Goal: Information Seeking & Learning: Learn about a topic

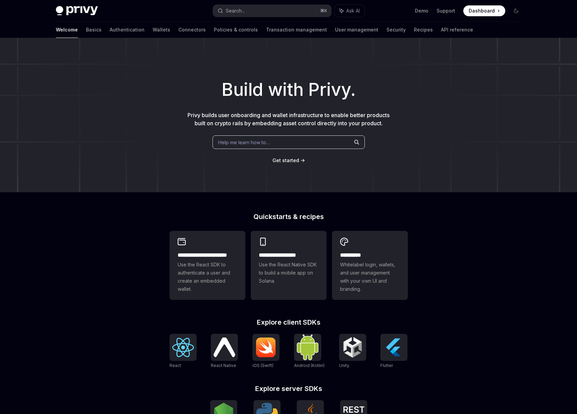
click at [55, 31] on div "Welcome Basics Authentication Wallets Connectors Policies & controls Transactio…" at bounding box center [289, 30] width 498 height 16
click at [86, 32] on link "Basics" at bounding box center [94, 30] width 16 height 16
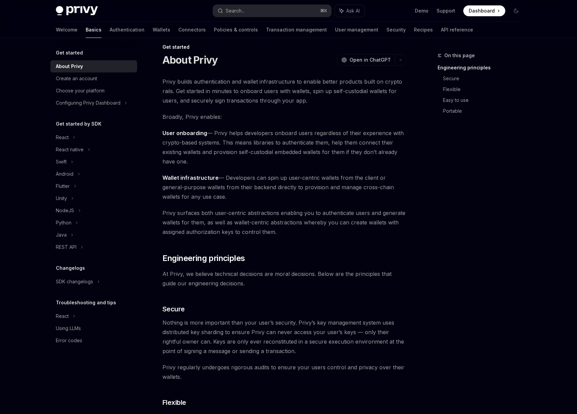
scroll to position [93, 0]
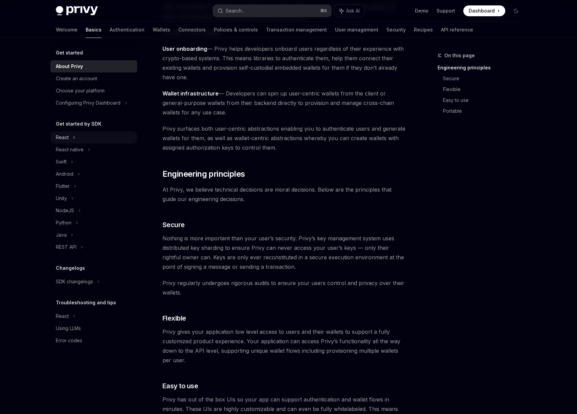
click at [54, 136] on div "React" at bounding box center [93, 137] width 87 height 12
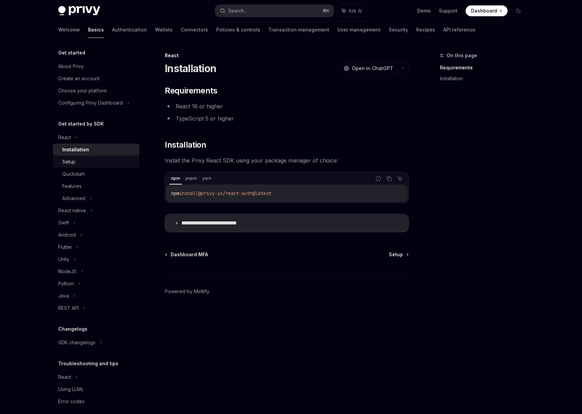
click at [73, 157] on link "Setup" at bounding box center [96, 162] width 87 height 12
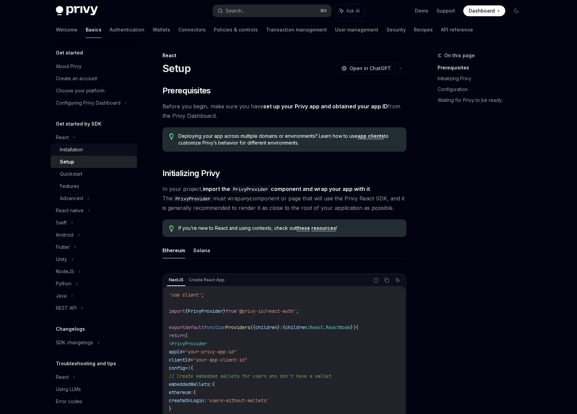
click at [75, 153] on div "Installation" at bounding box center [71, 149] width 23 height 8
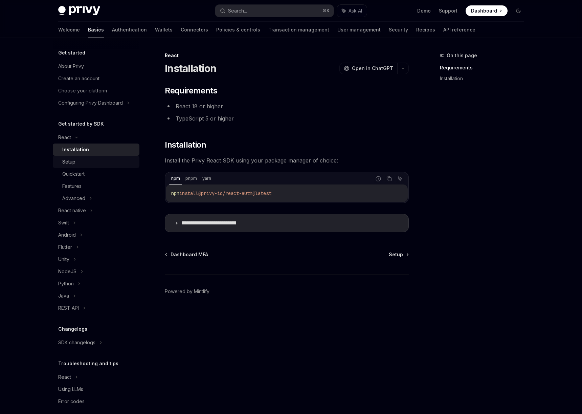
click at [72, 165] on div "Setup" at bounding box center [68, 162] width 13 height 8
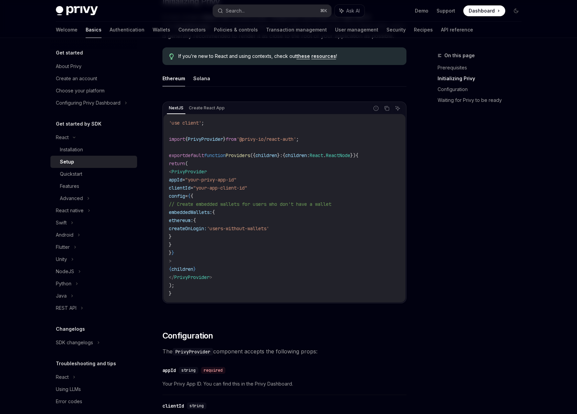
scroll to position [9, 0]
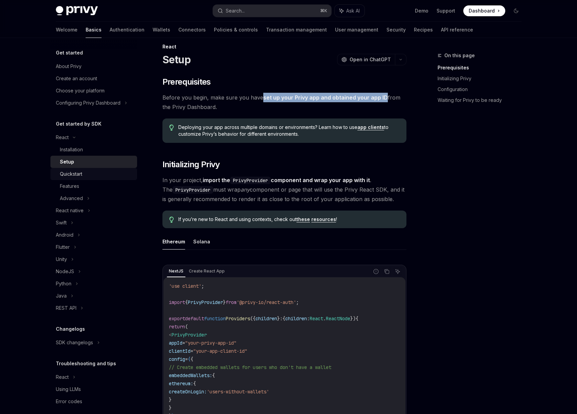
click at [73, 171] on div "Quickstart" at bounding box center [71, 174] width 22 height 8
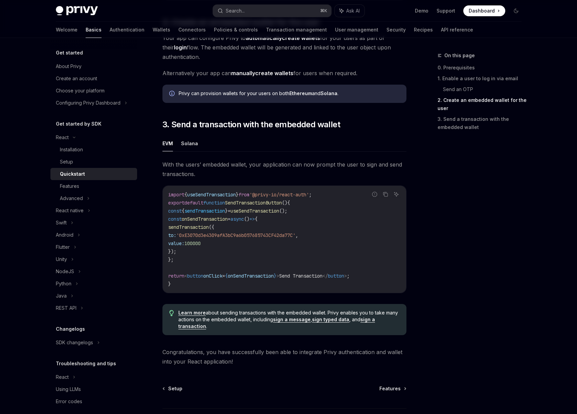
scroll to position [568, 0]
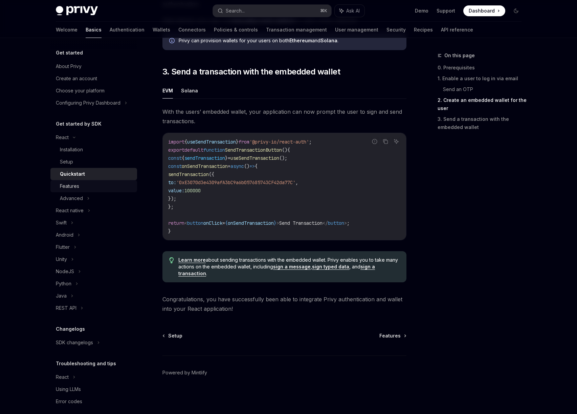
click at [86, 184] on div "Features" at bounding box center [96, 186] width 73 height 8
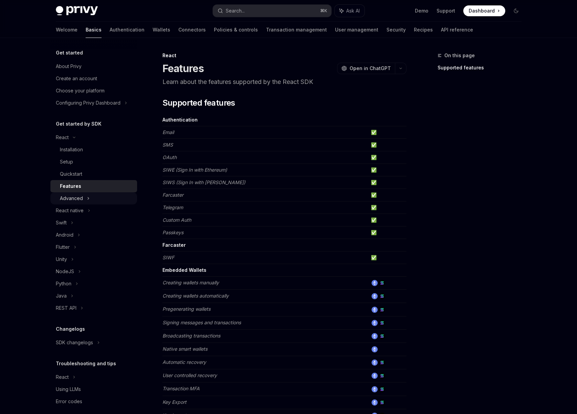
click at [72, 200] on div "Advanced" at bounding box center [71, 198] width 23 height 8
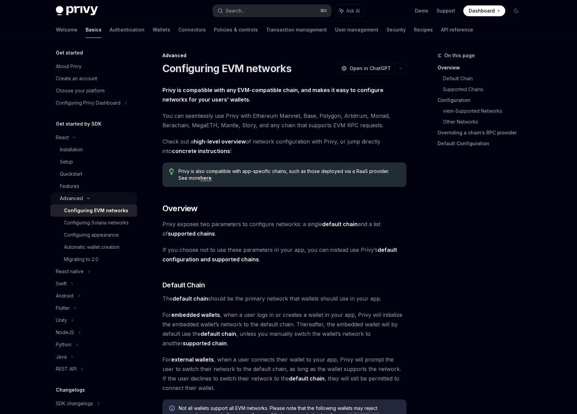
click at [75, 200] on div "Advanced" at bounding box center [71, 198] width 23 height 8
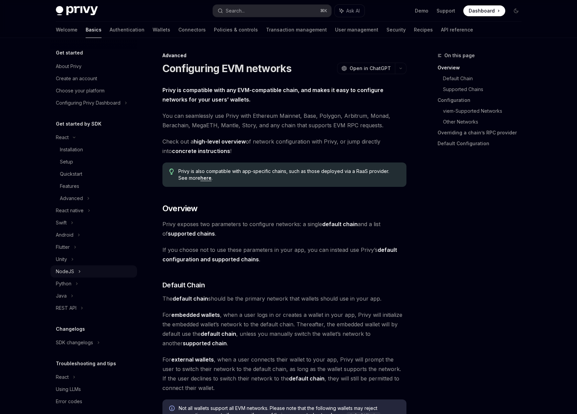
click at [66, 274] on div "NodeJS" at bounding box center [65, 271] width 18 height 8
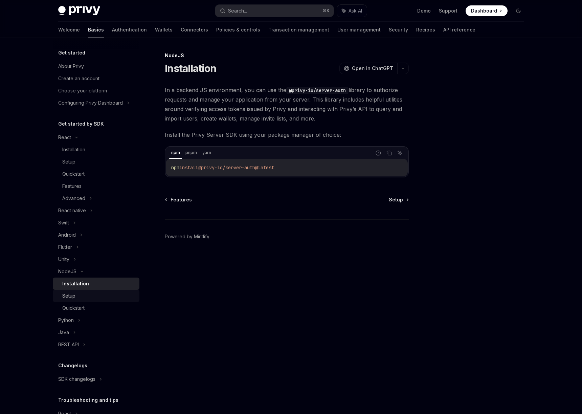
click at [72, 297] on div "Setup" at bounding box center [68, 296] width 13 height 8
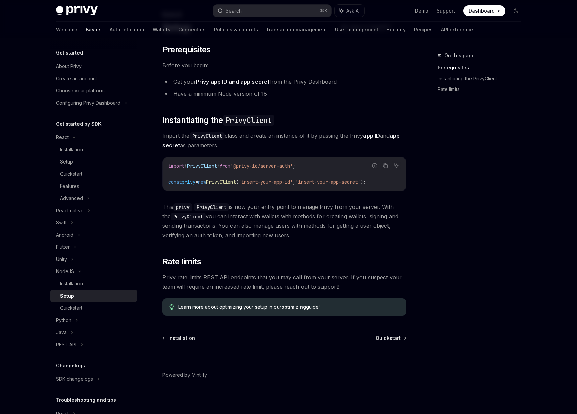
scroll to position [43, 0]
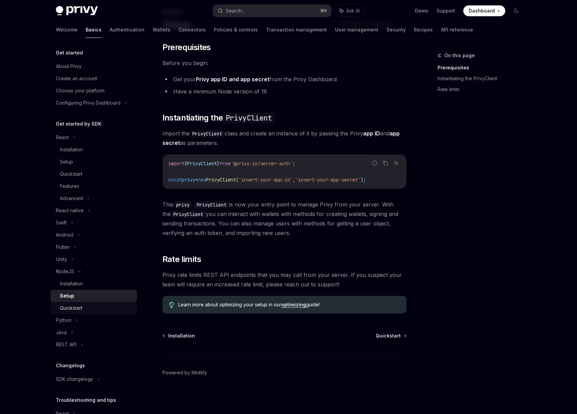
click at [85, 312] on div "Quickstart" at bounding box center [96, 308] width 73 height 8
type textarea "*"
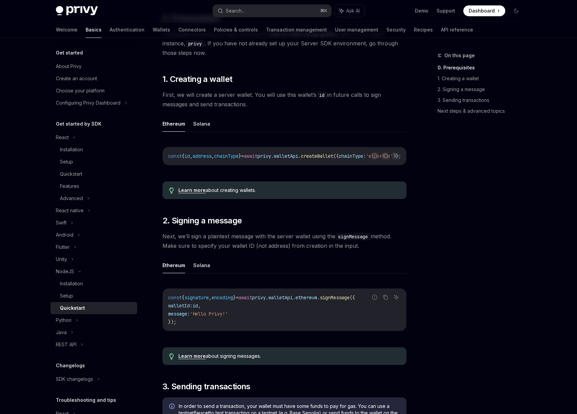
scroll to position [111, 0]
